Goal: Find specific page/section: Find specific page/section

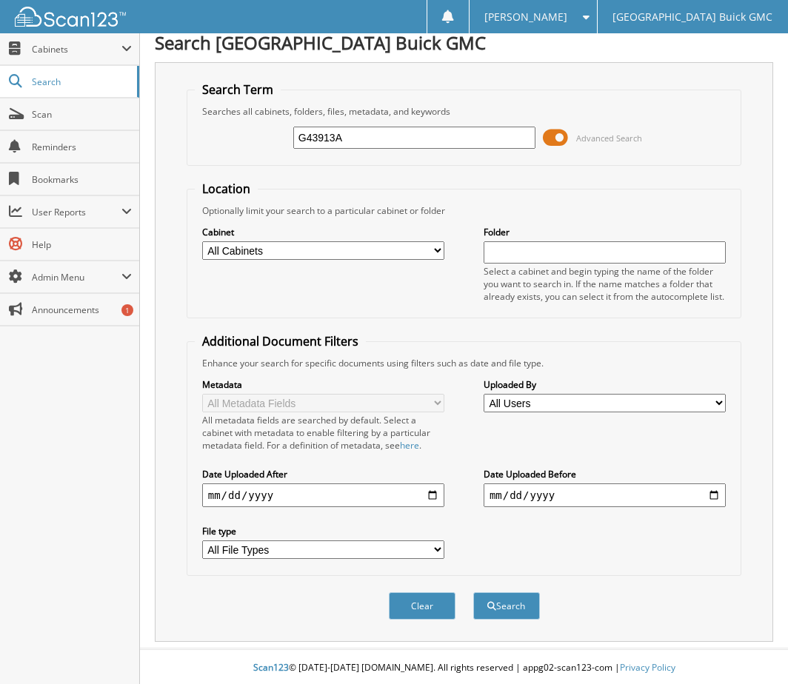
scroll to position [13, 0]
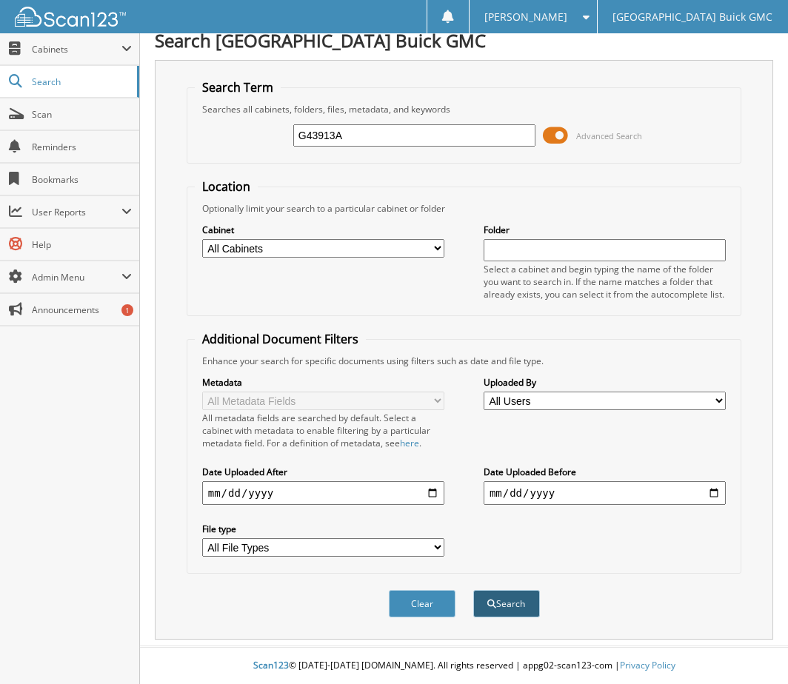
type input "G43913A"
click at [499, 596] on button "Search" at bounding box center [506, 603] width 67 height 27
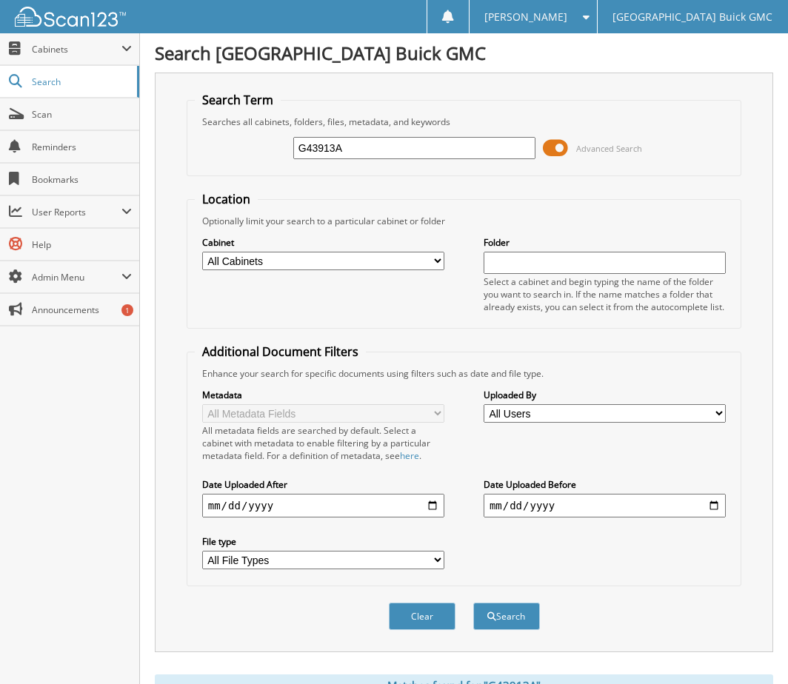
click at [297, 607] on div "Clear Search" at bounding box center [464, 616] width 555 height 60
